Goal: Task Accomplishment & Management: Manage account settings

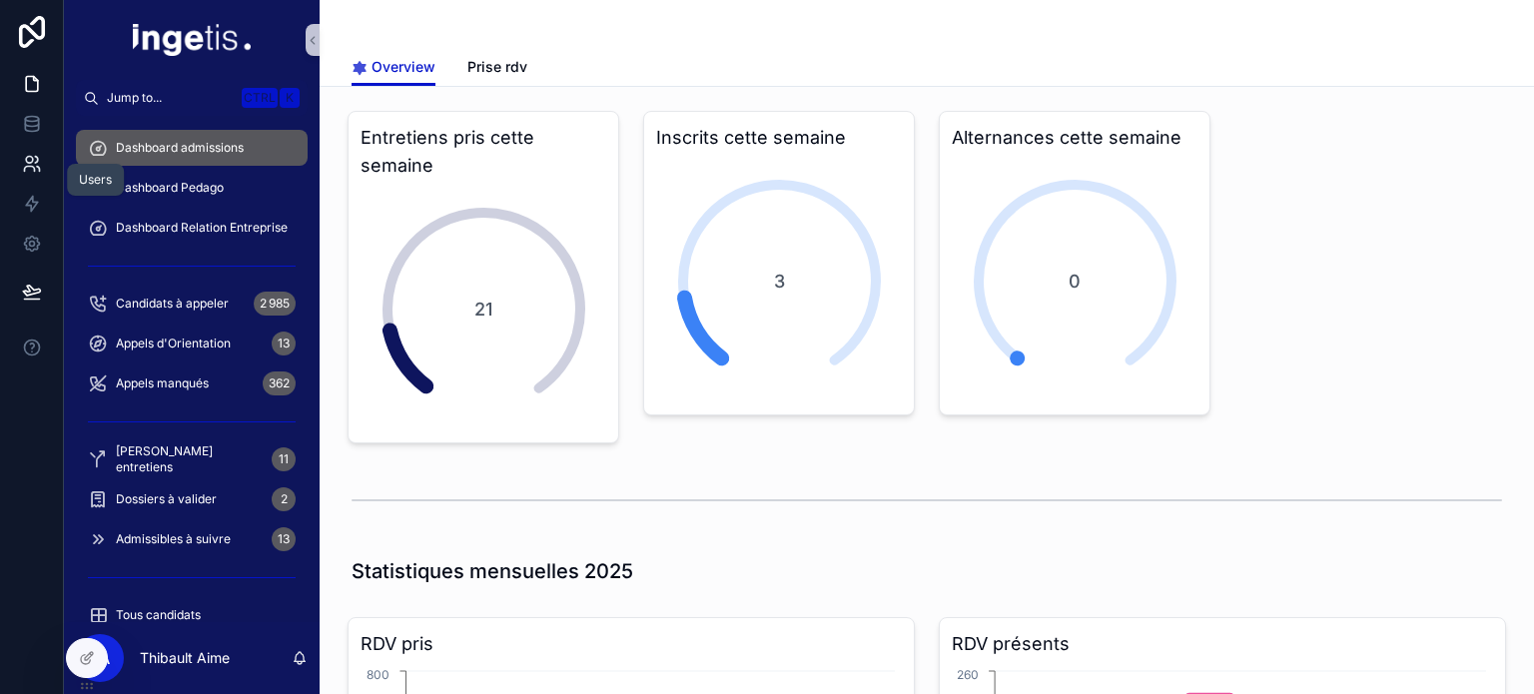
click at [51, 163] on link at bounding box center [31, 164] width 63 height 40
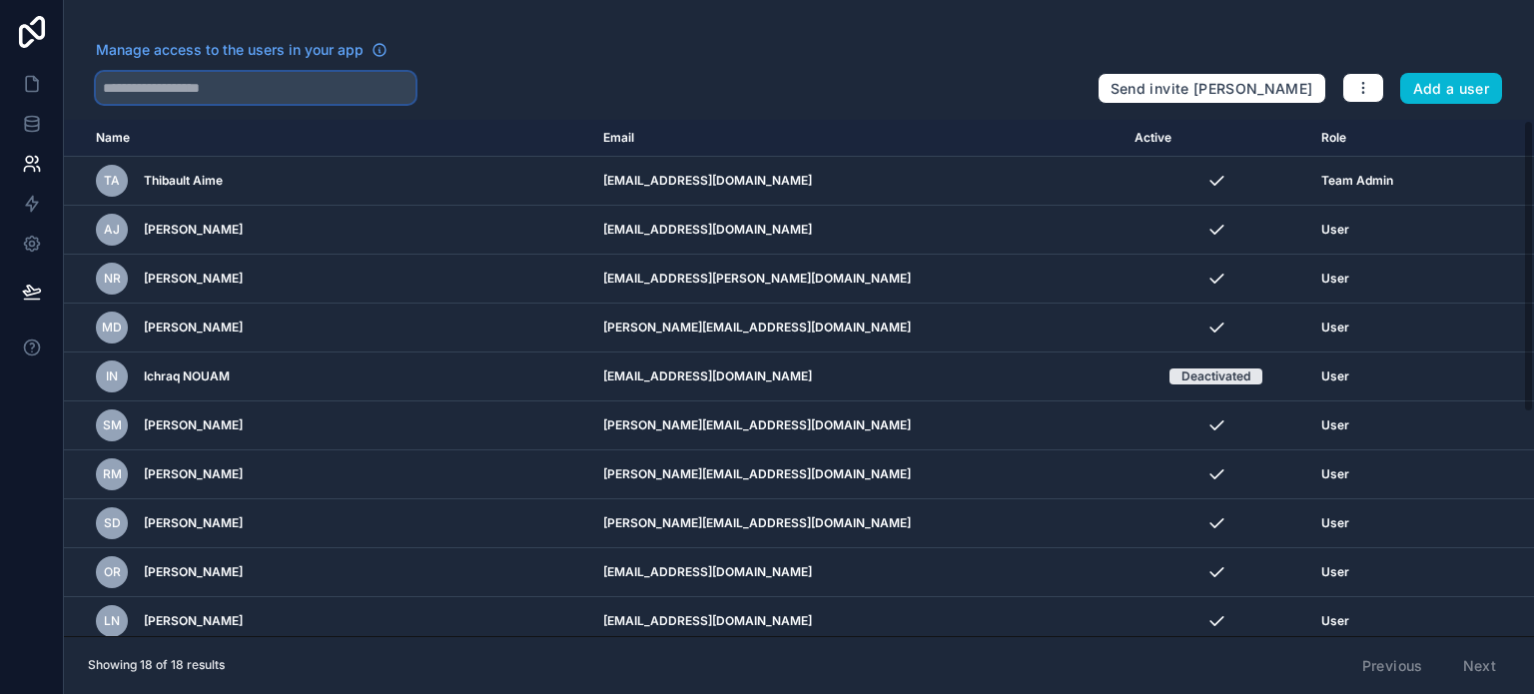
click at [311, 76] on input "text" at bounding box center [256, 88] width 320 height 32
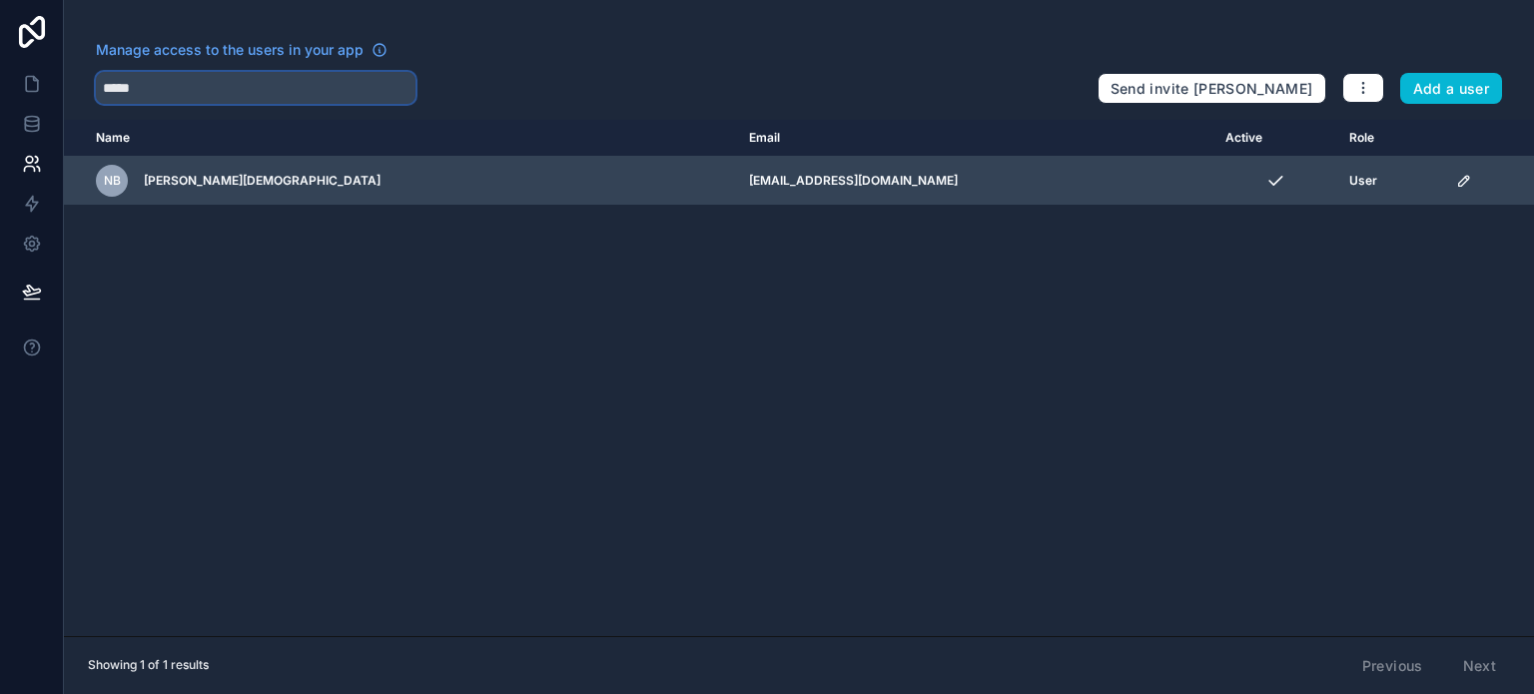
type input "*****"
click at [1459, 183] on icon "scrollable content" at bounding box center [1464, 181] width 10 height 10
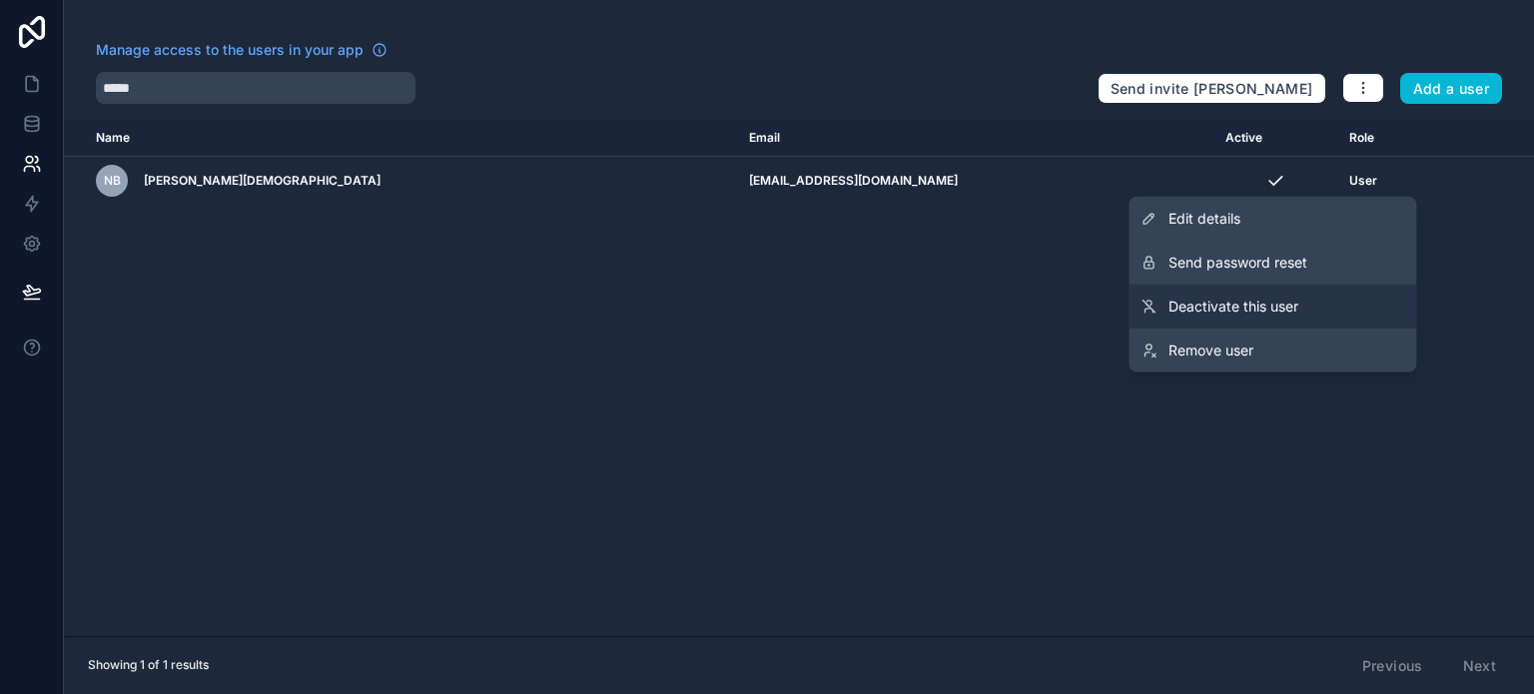
click at [1238, 312] on span "Deactivate this user" at bounding box center [1233, 307] width 130 height 20
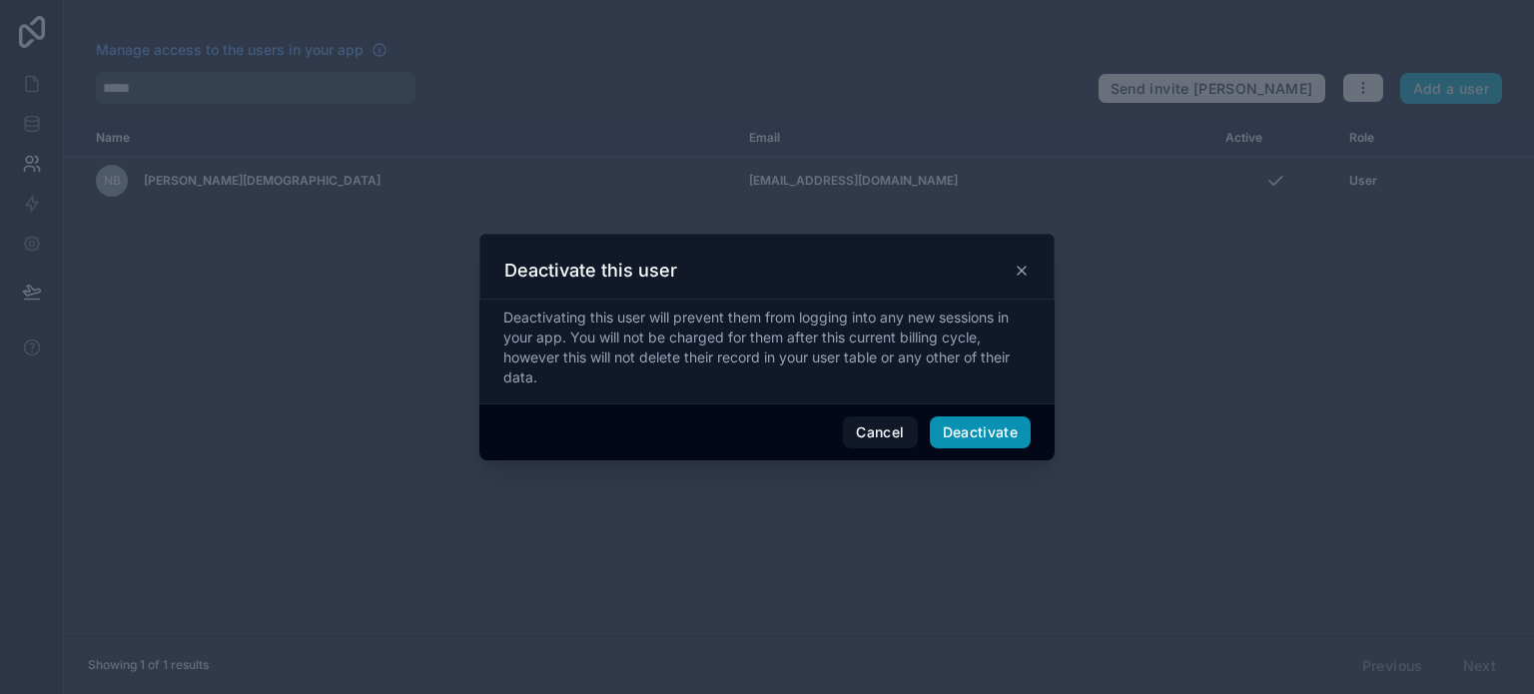
click at [995, 436] on button "Deactivate" at bounding box center [981, 432] width 102 height 32
